Goal: Transaction & Acquisition: Purchase product/service

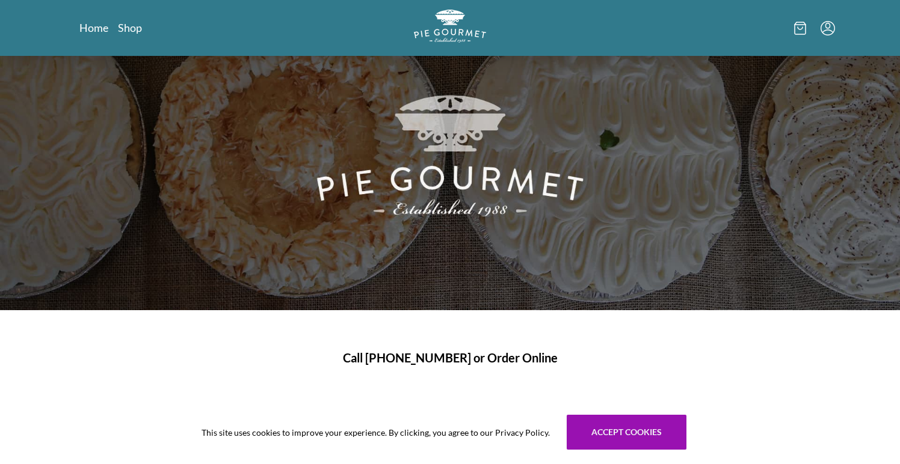
scroll to position [66, 0]
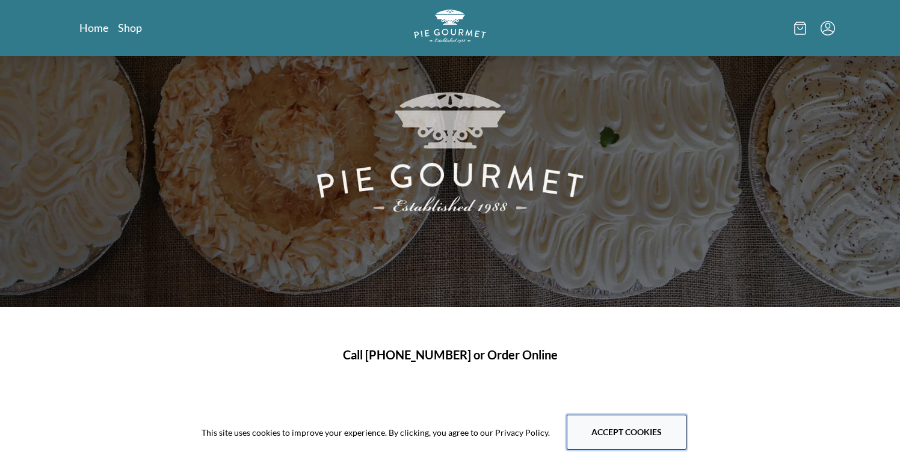
click at [600, 432] on button "Accept cookies" at bounding box center [627, 432] width 120 height 35
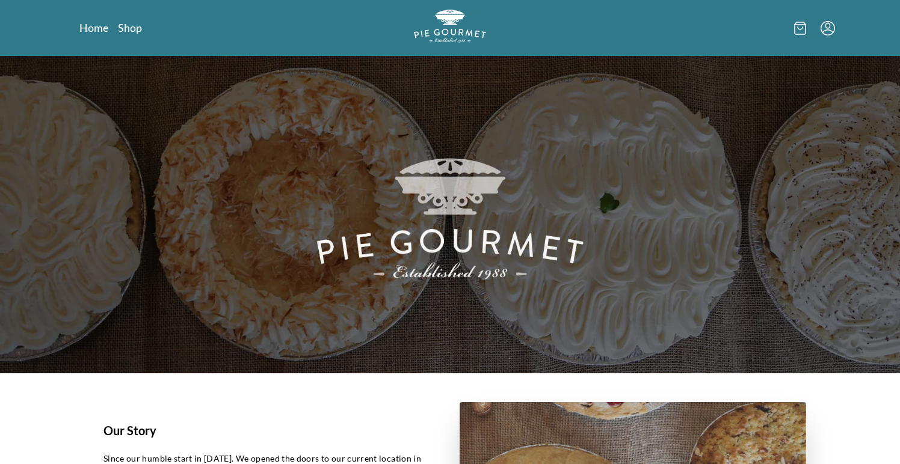
scroll to position [0, 0]
click at [128, 23] on link "Shop" at bounding box center [130, 27] width 24 height 14
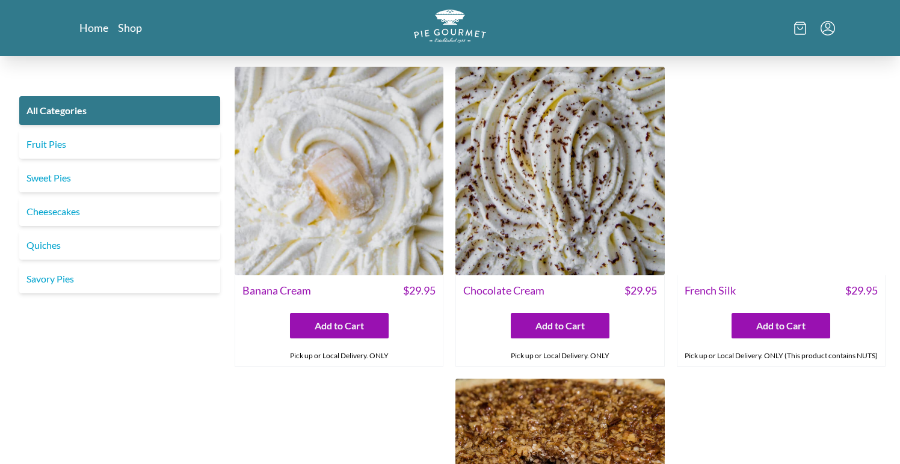
scroll to position [2665, 0]
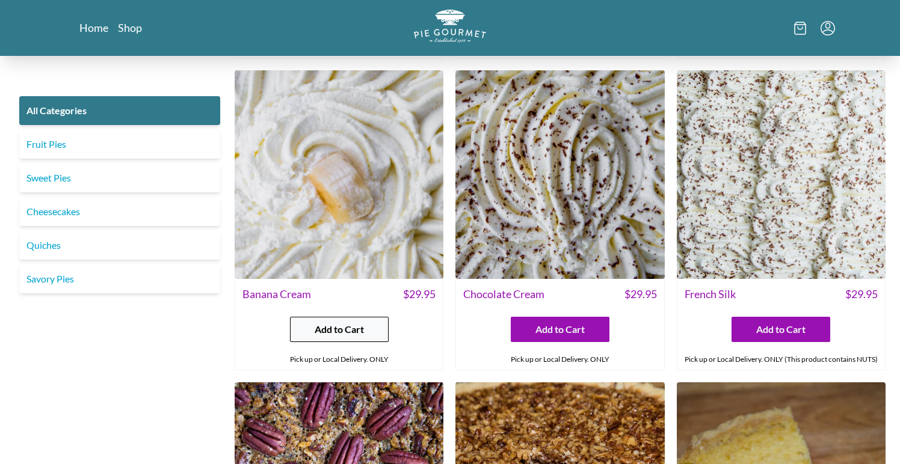
click at [319, 336] on span "Add to Cart" at bounding box center [339, 329] width 49 height 14
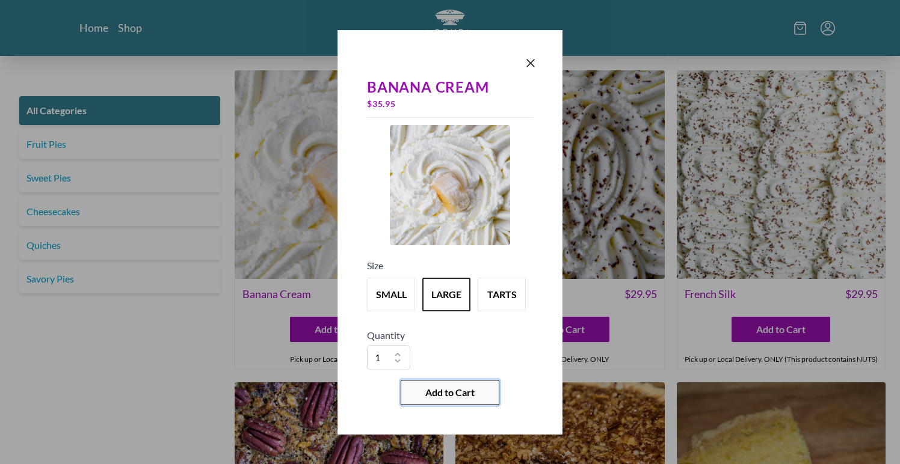
click at [449, 396] on span "Add to Cart" at bounding box center [449, 393] width 49 height 14
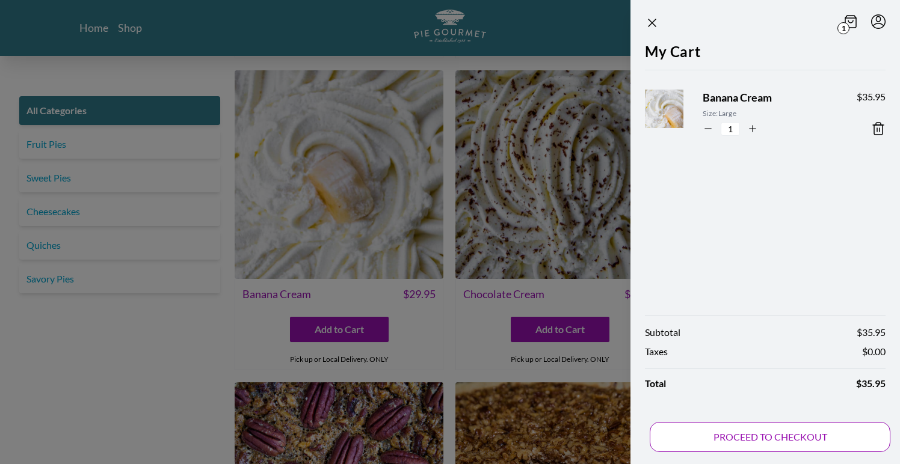
click at [730, 438] on button "PROCEED TO CHECKOUT" at bounding box center [770, 437] width 241 height 30
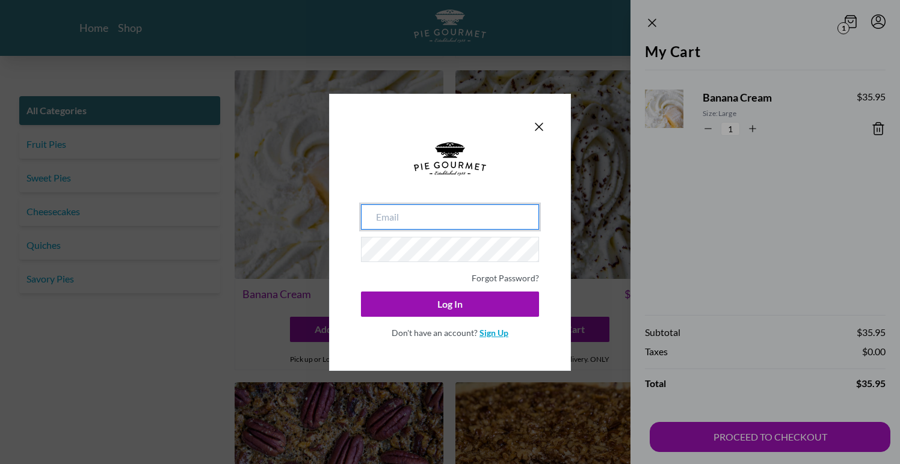
click at [485, 331] on link "Sign Up" at bounding box center [493, 333] width 29 height 10
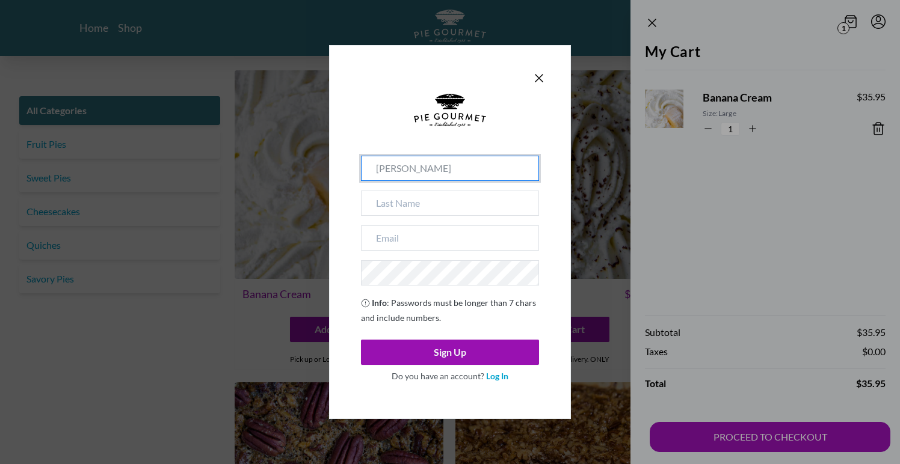
type input "[PERSON_NAME]"
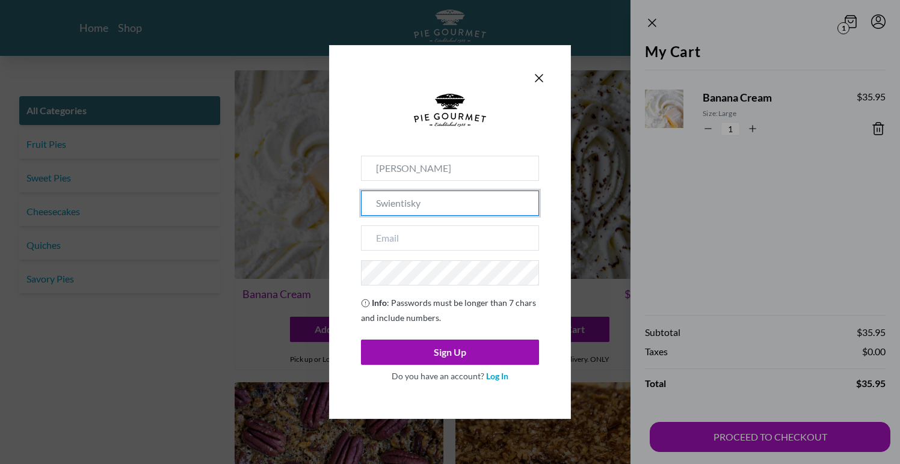
type input "Swientisky"
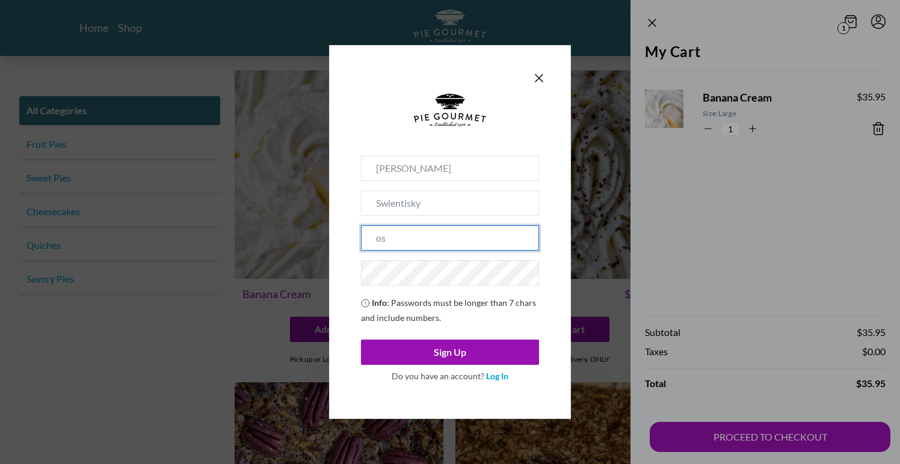
type input "osw"
type input "[EMAIL_ADDRESS][DOMAIN_NAME]"
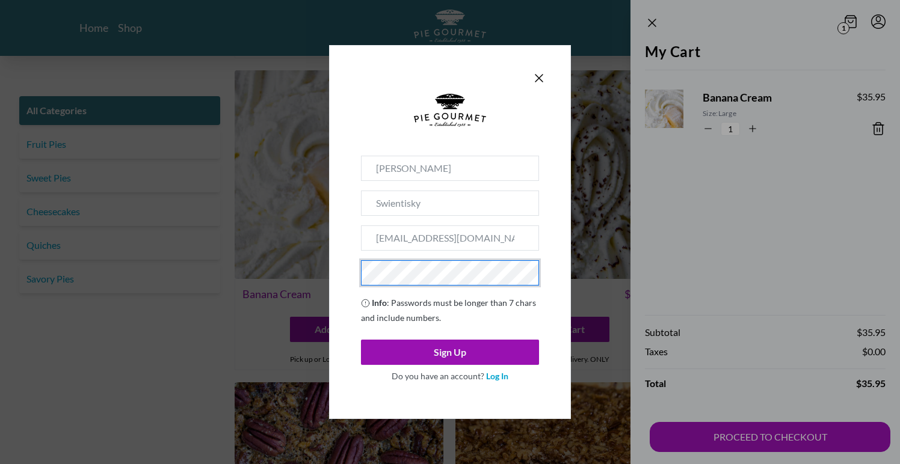
click at [450, 352] on button "Sign Up" at bounding box center [450, 352] width 178 height 25
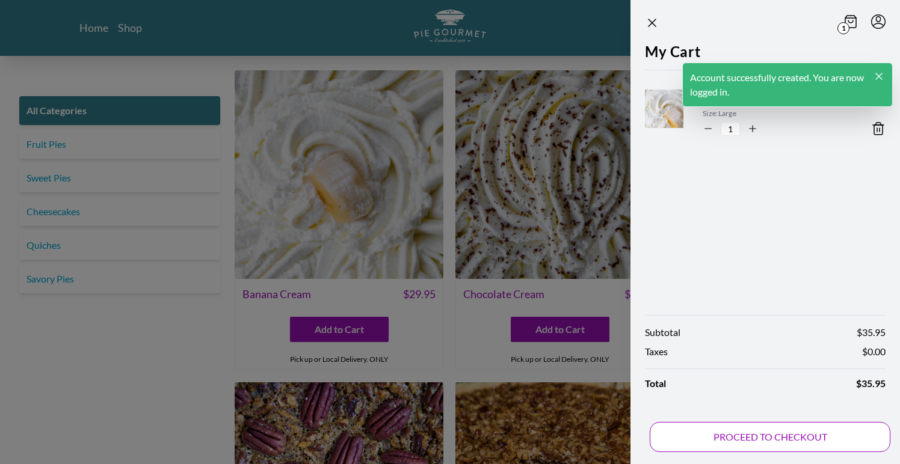
click at [753, 439] on button "PROCEED TO CHECKOUT" at bounding box center [770, 437] width 241 height 30
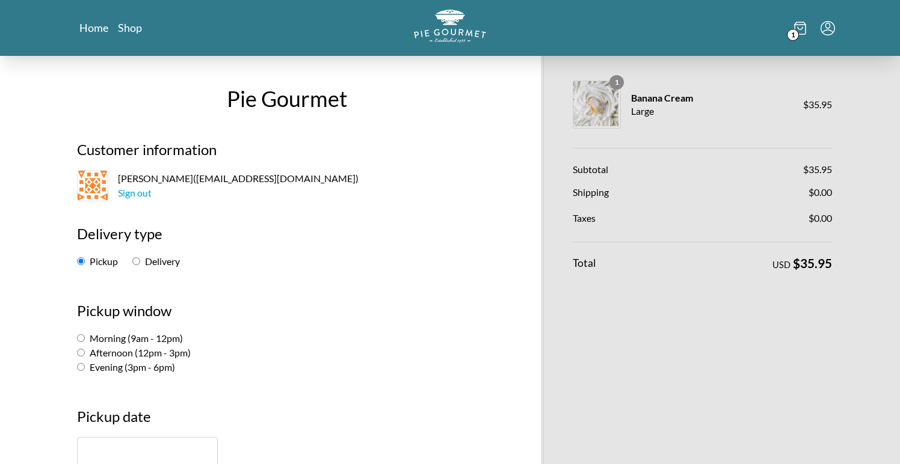
click at [147, 263] on label "Delivery" at bounding box center [156, 261] width 48 height 11
click at [140, 263] on input "Delivery" at bounding box center [136, 261] width 8 height 8
radio input "true"
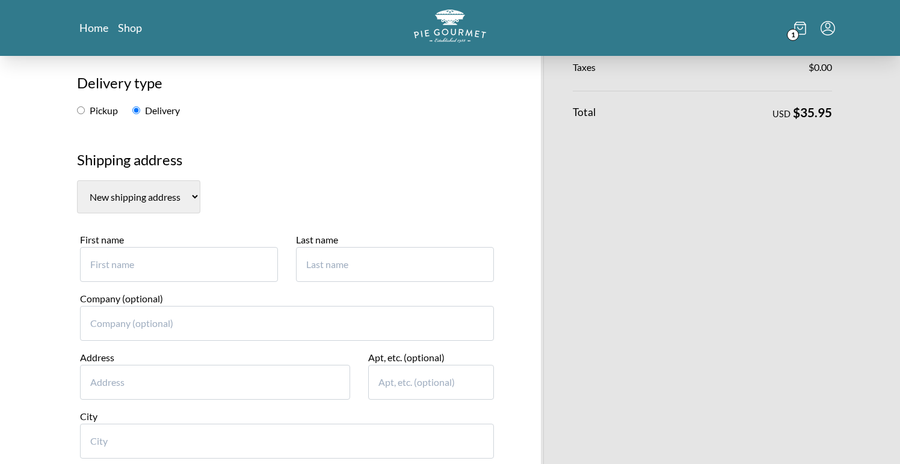
scroll to position [152, 0]
type input "[PERSON_NAME]"
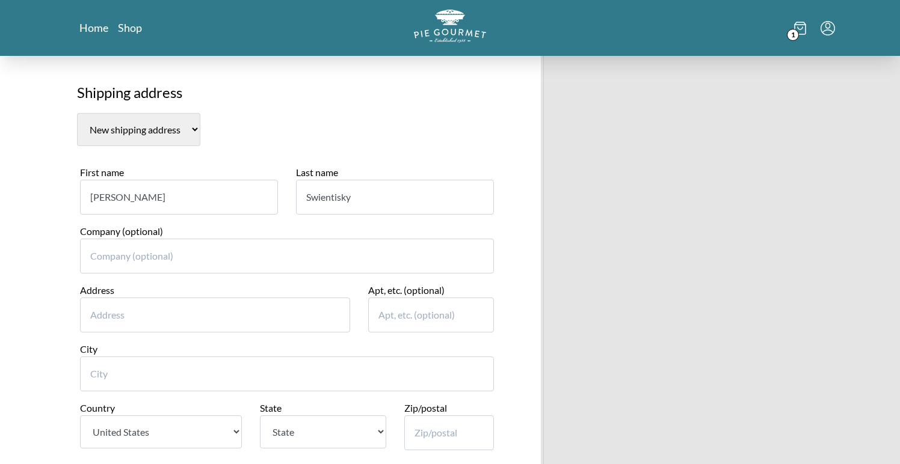
scroll to position [226, 0]
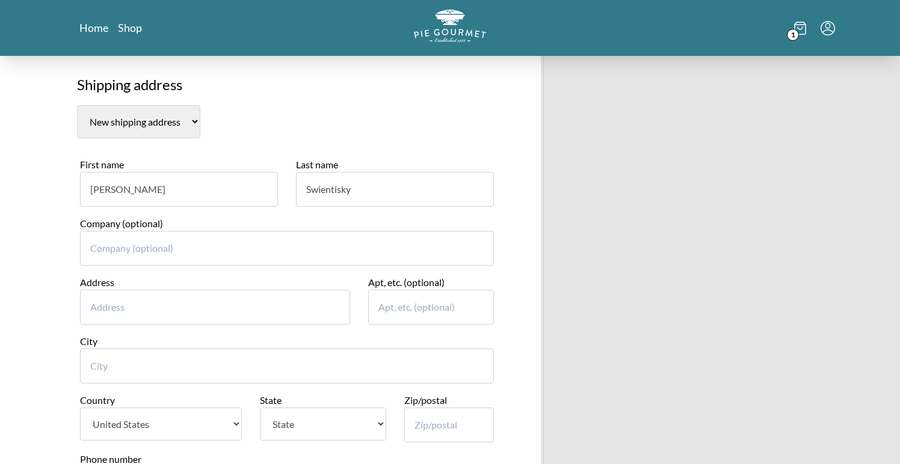
type input "Swientisky"
type input "[STREET_ADDRESS]"
type input "Apt 6"
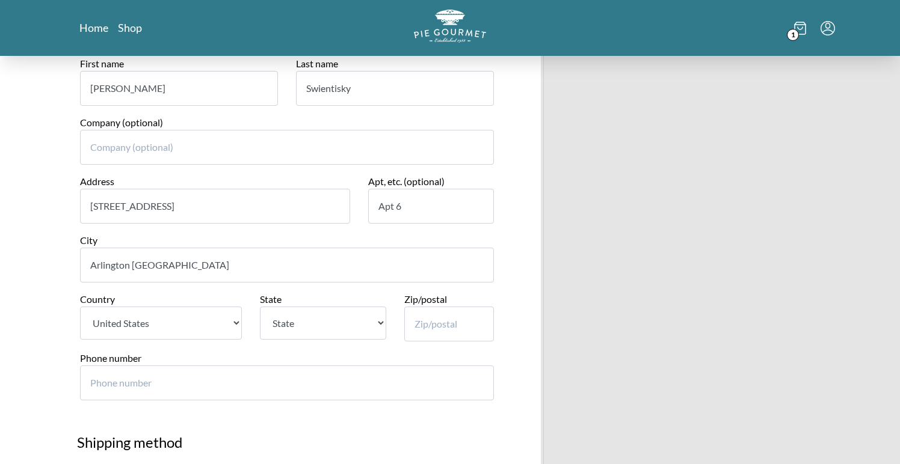
scroll to position [331, 0]
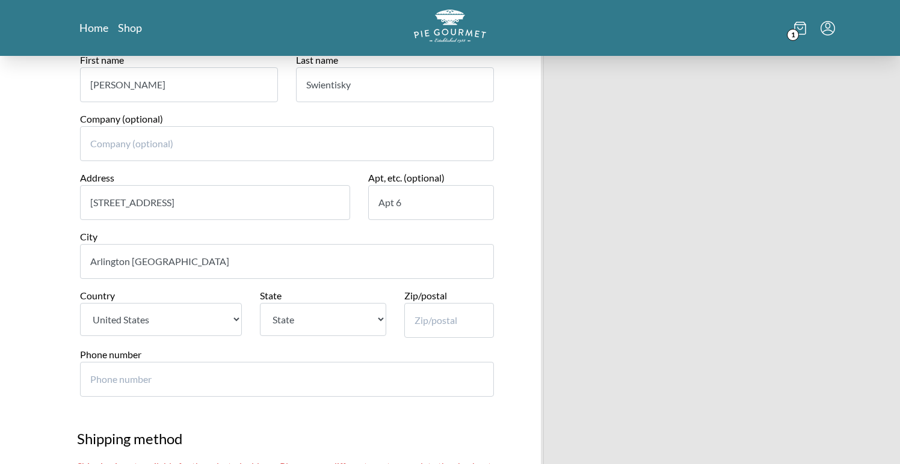
type input "Arlington [GEOGRAPHIC_DATA]"
click at [174, 362] on input "Phone number" at bounding box center [287, 379] width 414 height 35
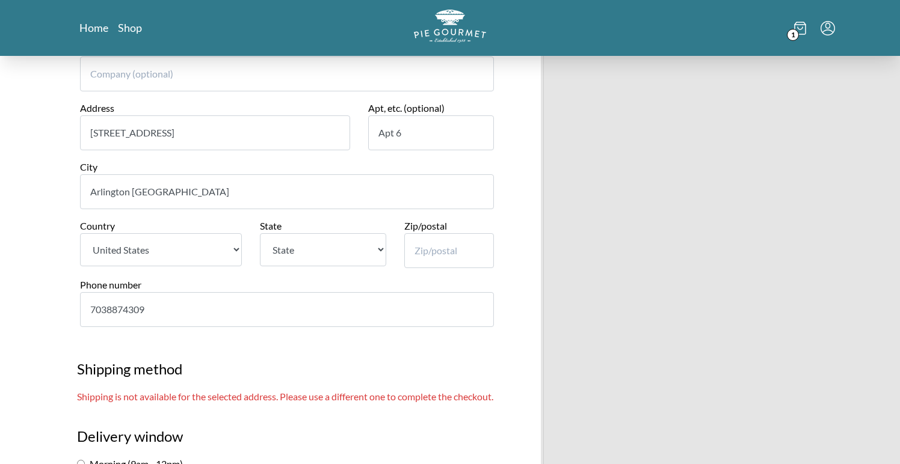
scroll to position [410, 0]
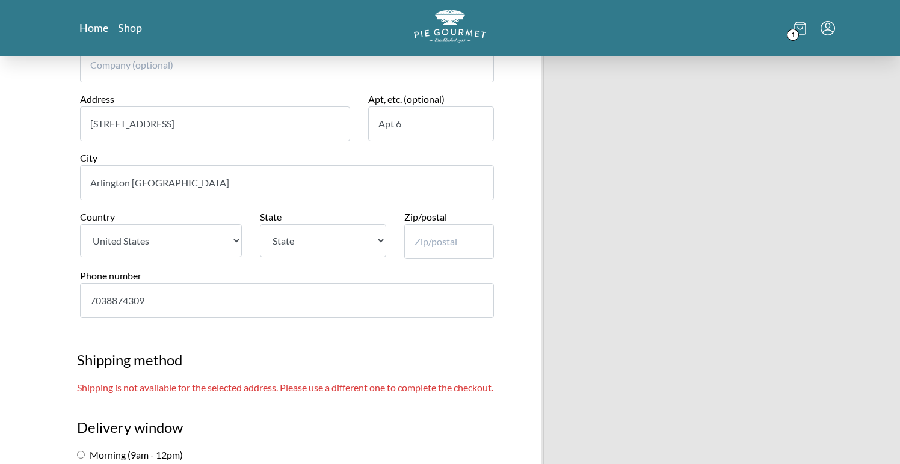
type input "7038874309"
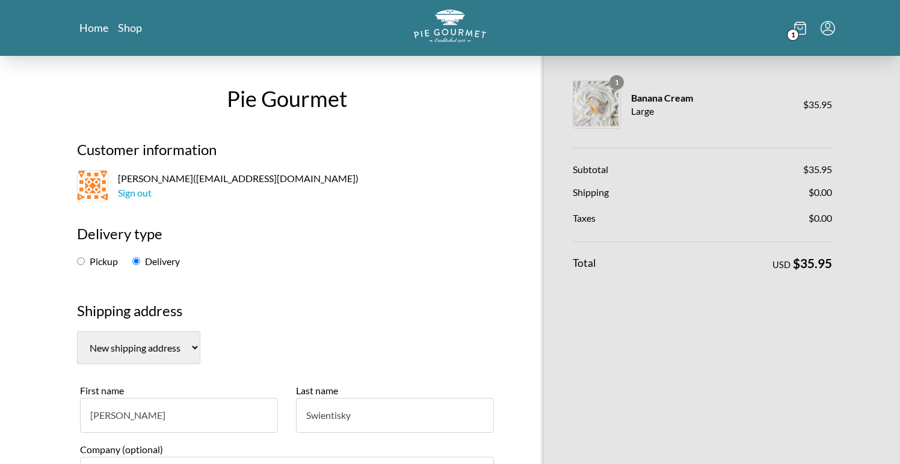
scroll to position [0, 0]
type input "22205"
click at [82, 265] on input "Pickup" at bounding box center [81, 261] width 8 height 8
radio input "true"
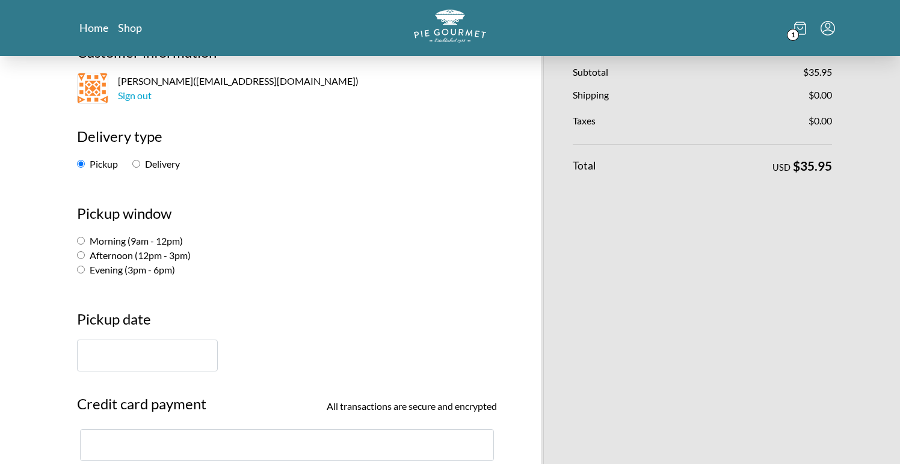
scroll to position [118, 0]
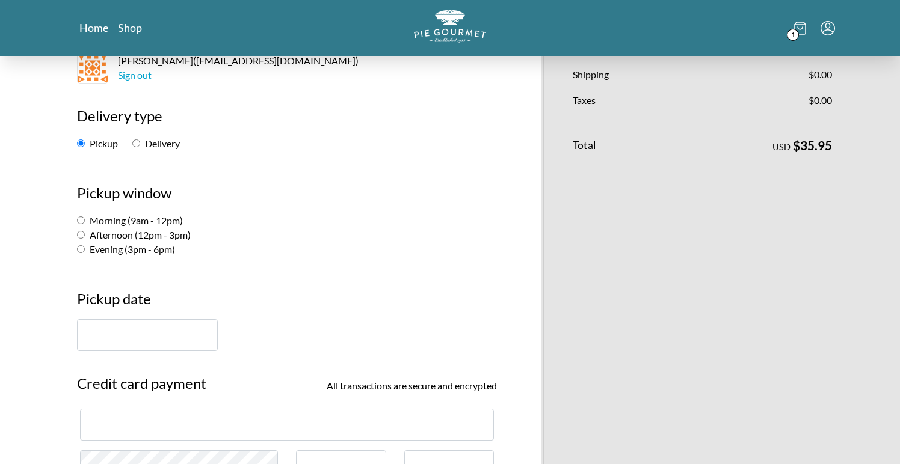
click at [138, 248] on label "Evening (3pm - 6pm)" at bounding box center [126, 249] width 98 height 11
click at [85, 248] on input "Evening (3pm - 6pm)" at bounding box center [81, 249] width 8 height 8
radio input "true"
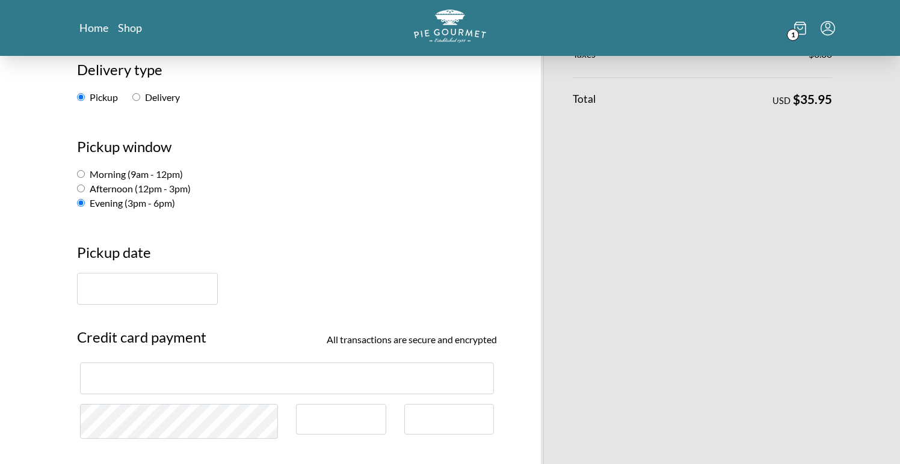
scroll to position [190, 0]
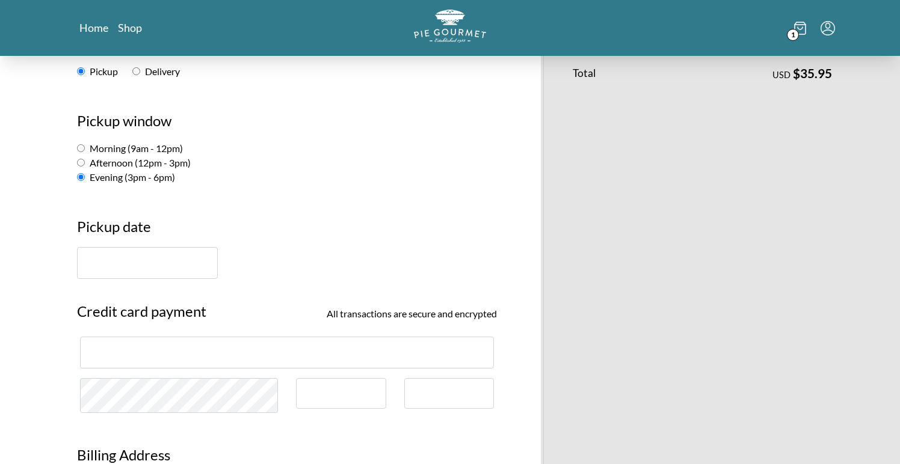
click at [161, 266] on input "text" at bounding box center [147, 263] width 141 height 32
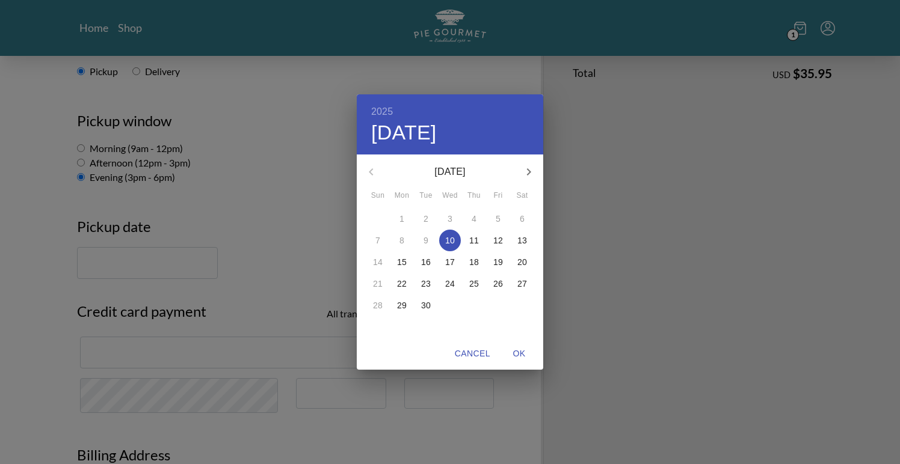
click at [496, 243] on p "12" at bounding box center [498, 241] width 10 height 12
click at [517, 358] on span "OK" at bounding box center [519, 353] width 29 height 15
type input "[DATE]"
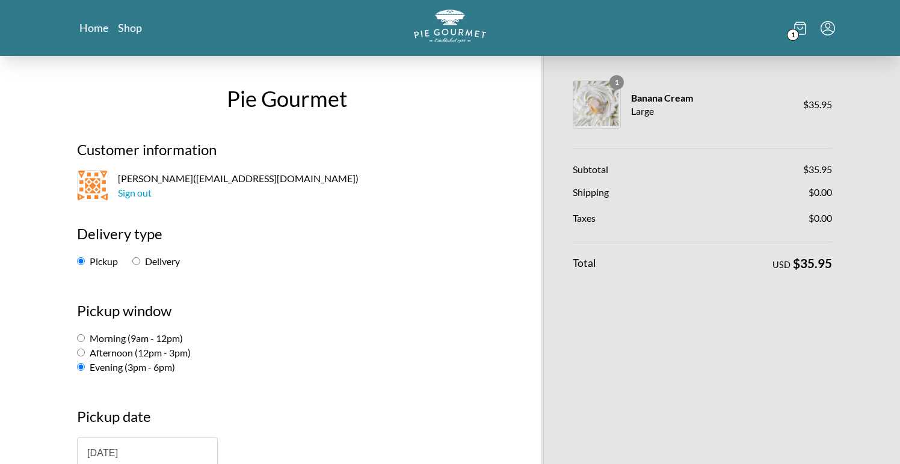
scroll to position [0, 0]
